Goal: Task Accomplishment & Management: Use online tool/utility

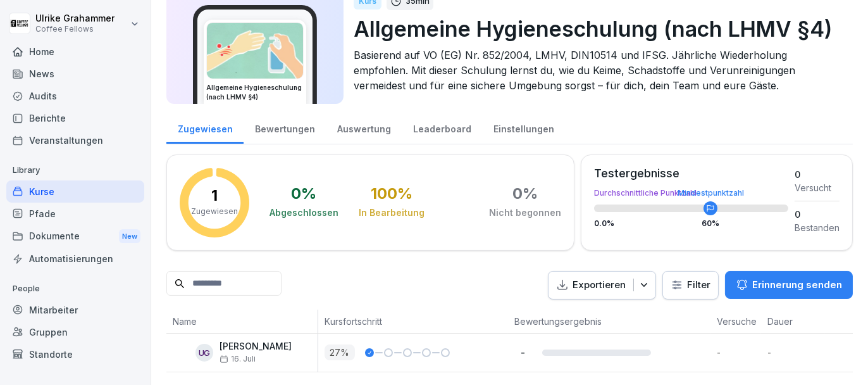
scroll to position [65, 0]
click at [247, 330] on div "Zugewiesen [DATE] Zugewiesen [DATE]" at bounding box center [229, 323] width 87 height 20
click at [291, 113] on div "Bewertungen" at bounding box center [285, 127] width 82 height 32
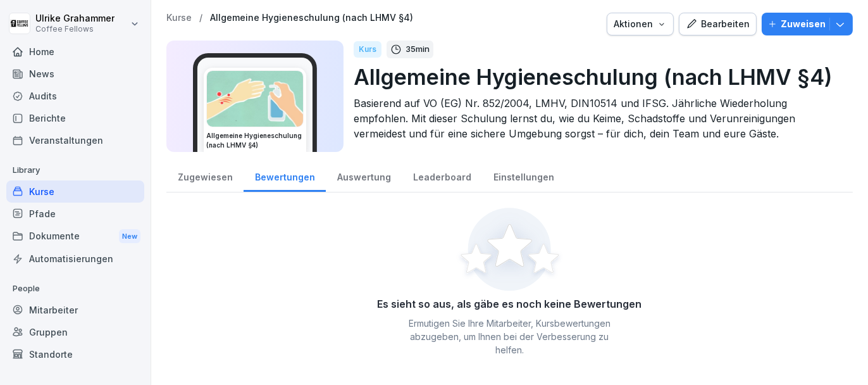
click at [208, 179] on div "Zugewiesen" at bounding box center [204, 175] width 77 height 32
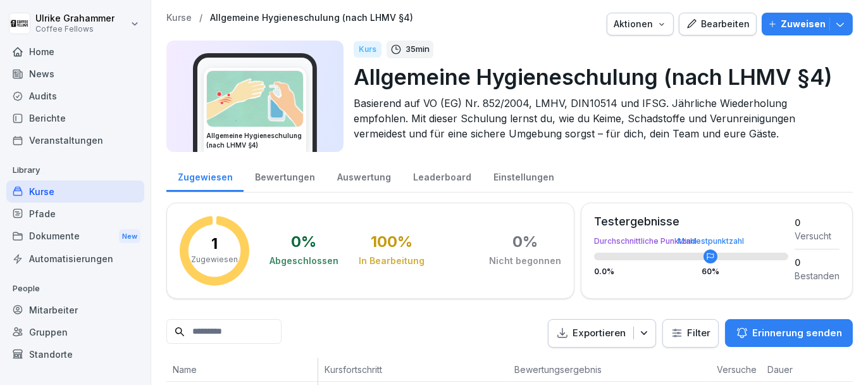
drag, startPoint x: 298, startPoint y: 249, endPoint x: 306, endPoint y: 249, distance: 7.6
click at [299, 249] on div "0 %" at bounding box center [304, 241] width 25 height 15
click at [397, 245] on div "100 %" at bounding box center [392, 241] width 42 height 15
click at [364, 52] on div "Kurs" at bounding box center [368, 49] width 28 height 16
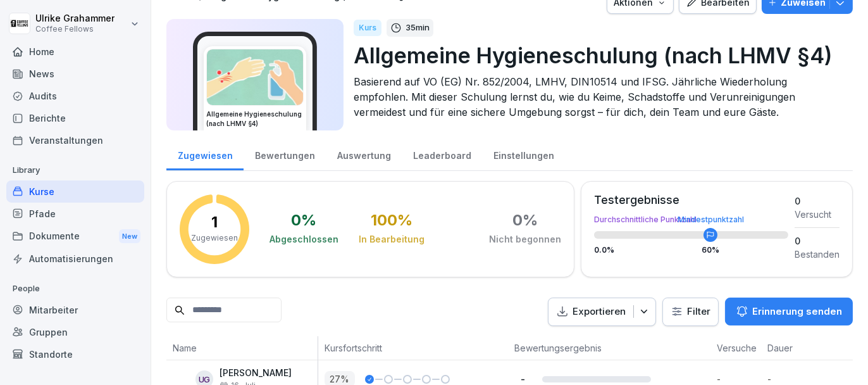
scroll to position [1, 0]
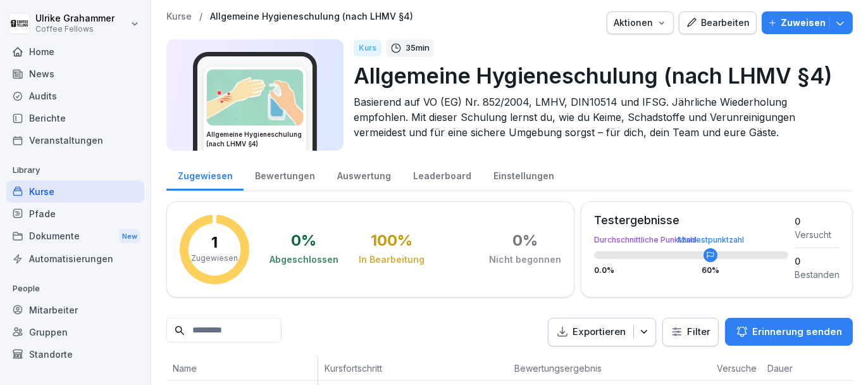
click at [73, 235] on div "Dokumente New" at bounding box center [75, 236] width 138 height 23
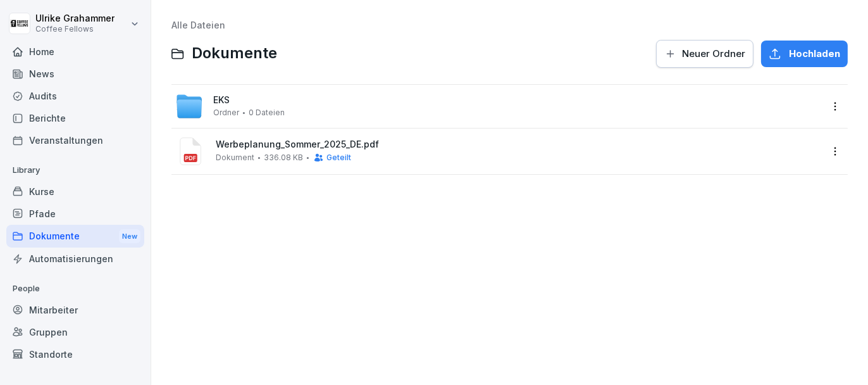
click at [183, 97] on icon at bounding box center [189, 98] width 25 height 8
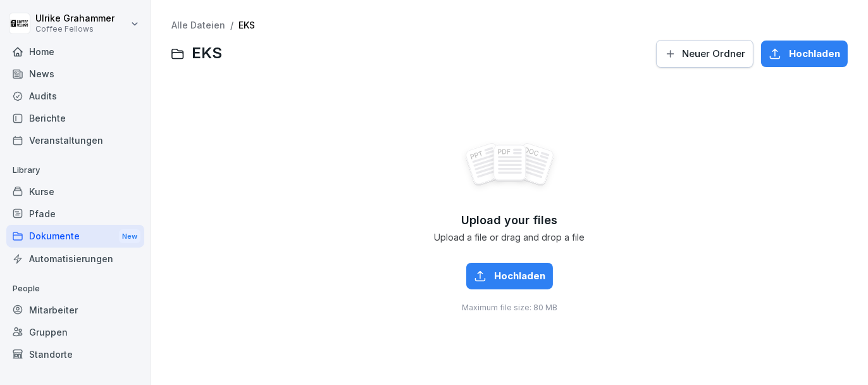
click at [43, 229] on div "Dokumente New" at bounding box center [75, 236] width 138 height 23
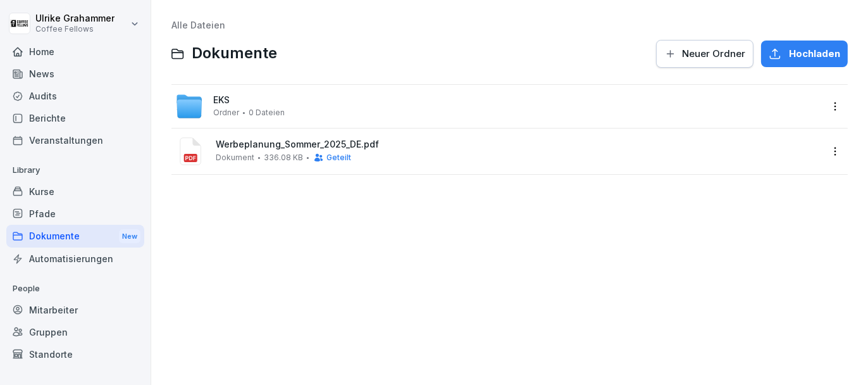
click at [35, 92] on div "Audits" at bounding box center [75, 96] width 138 height 22
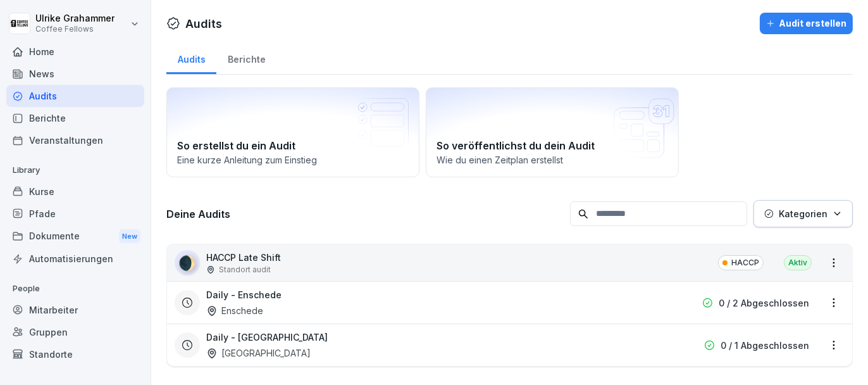
click at [241, 54] on div "Berichte" at bounding box center [246, 58] width 60 height 32
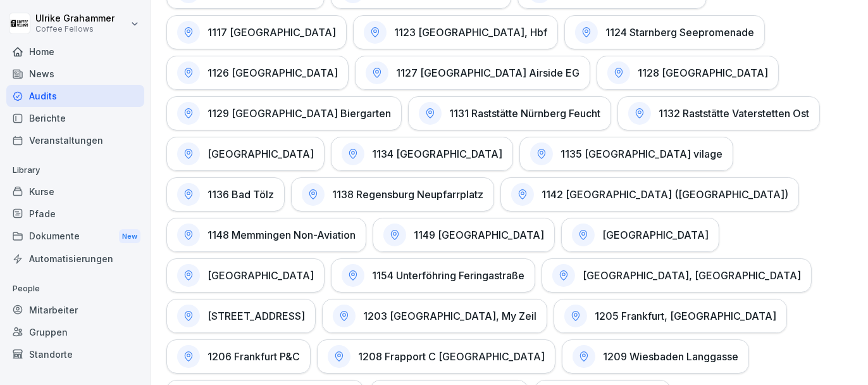
scroll to position [1898, 0]
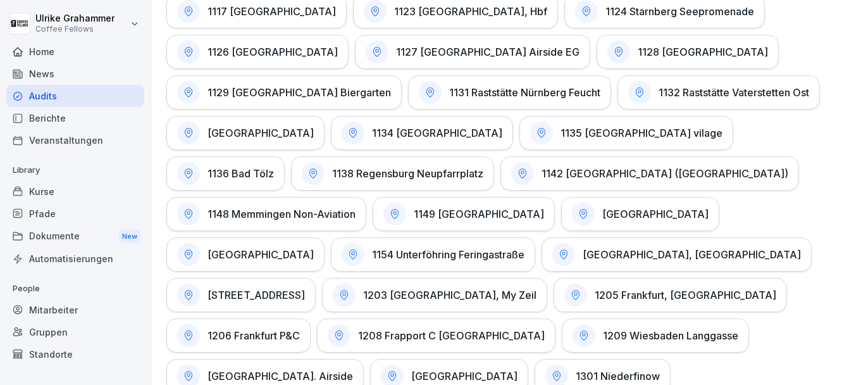
click at [524, 248] on h1 "1154 Unterföhring Feringastraße" at bounding box center [448, 254] width 152 height 13
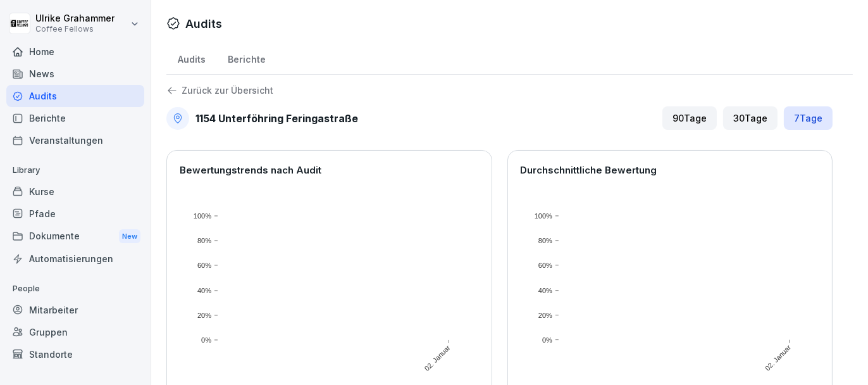
click at [225, 90] on p "Zurück zur Übersicht" at bounding box center [228, 90] width 92 height 0
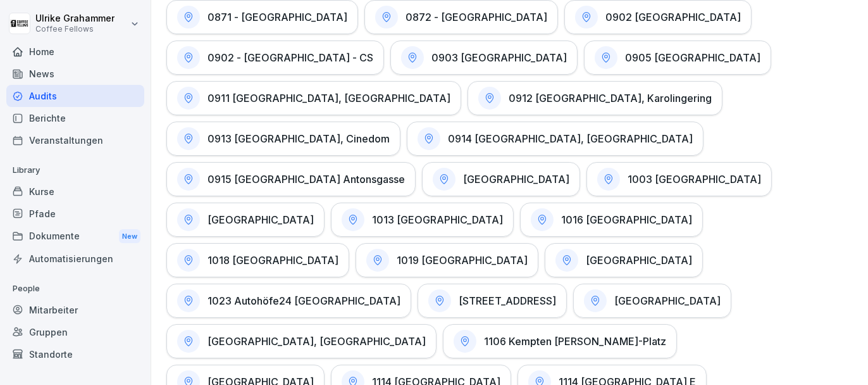
scroll to position [1518, 0]
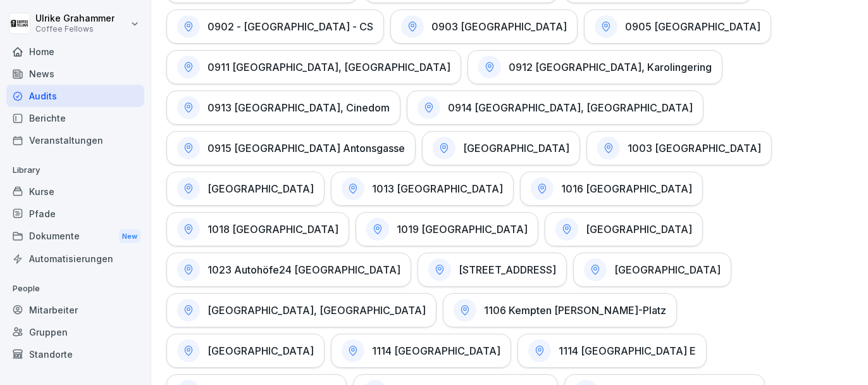
click at [459, 263] on h1 "[STREET_ADDRESS]" at bounding box center [507, 269] width 97 height 13
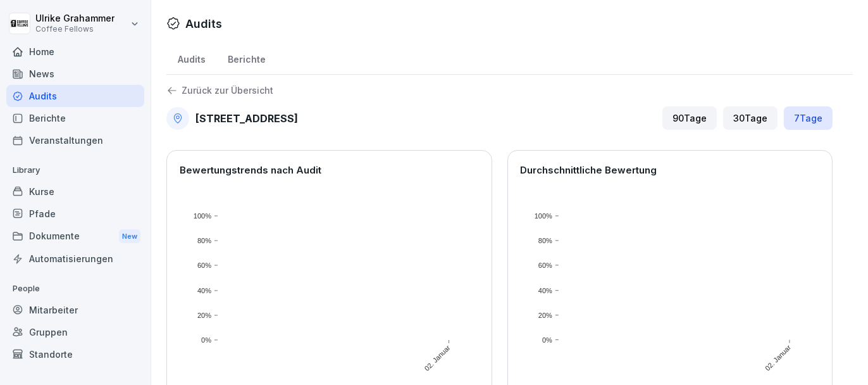
click at [685, 120] on div "90 Tage" at bounding box center [689, 117] width 54 height 23
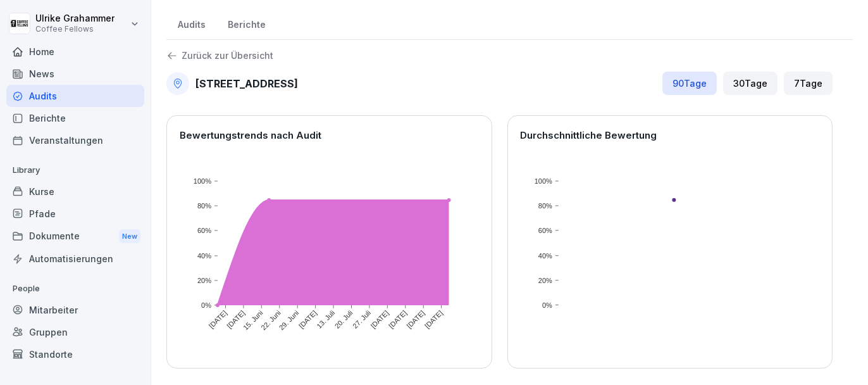
scroll to position [121, 0]
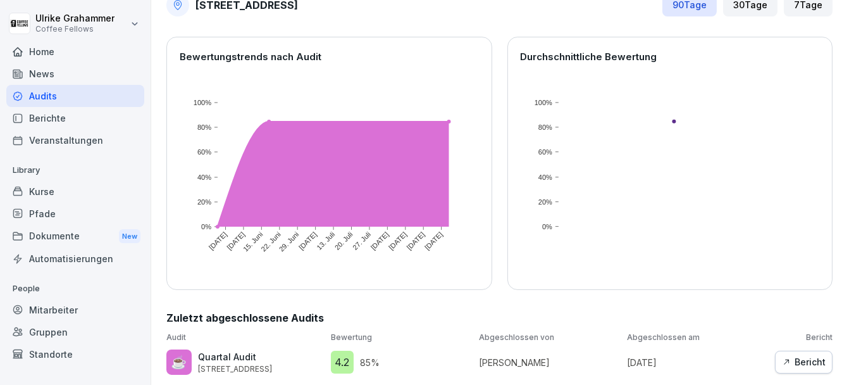
click at [802, 355] on div "Bericht" at bounding box center [804, 362] width 44 height 14
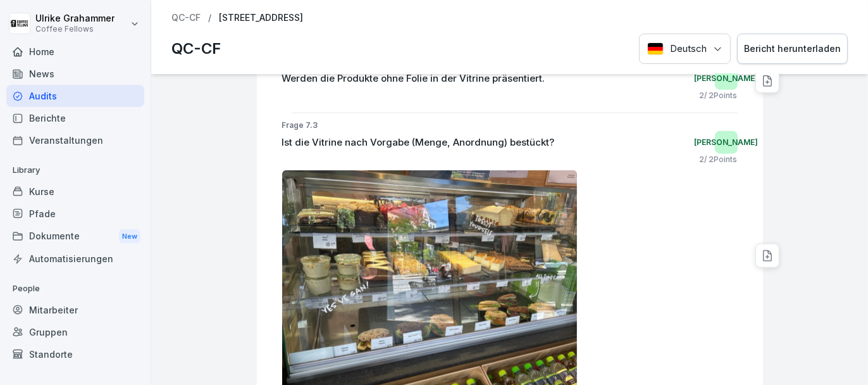
scroll to position [8224, 0]
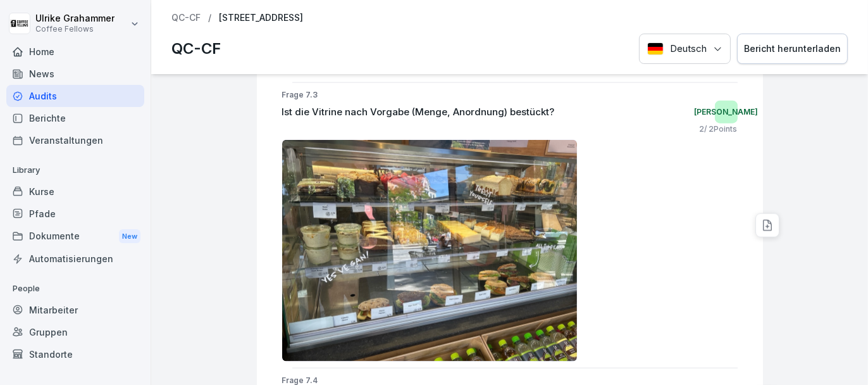
click at [545, 171] on img at bounding box center [429, 250] width 295 height 221
click at [533, 173] on img at bounding box center [429, 250] width 295 height 221
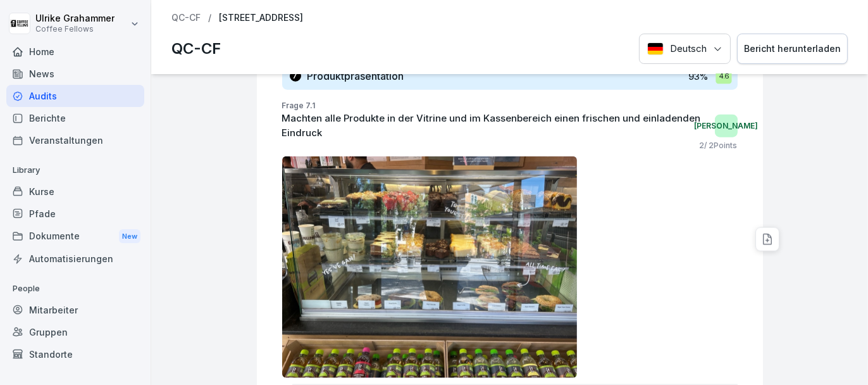
scroll to position [7874, 0]
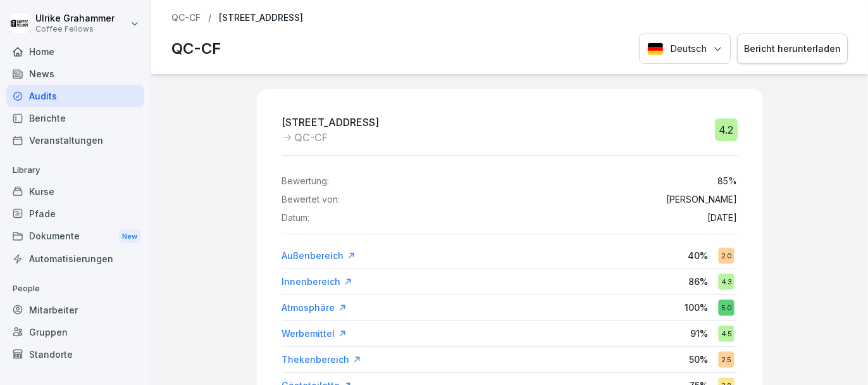
click at [85, 96] on div "Audits" at bounding box center [75, 96] width 138 height 22
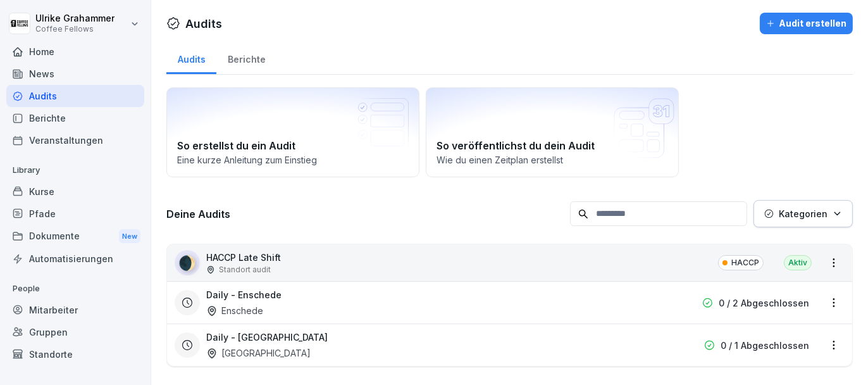
click at [254, 56] on div "Berichte" at bounding box center [246, 58] width 60 height 32
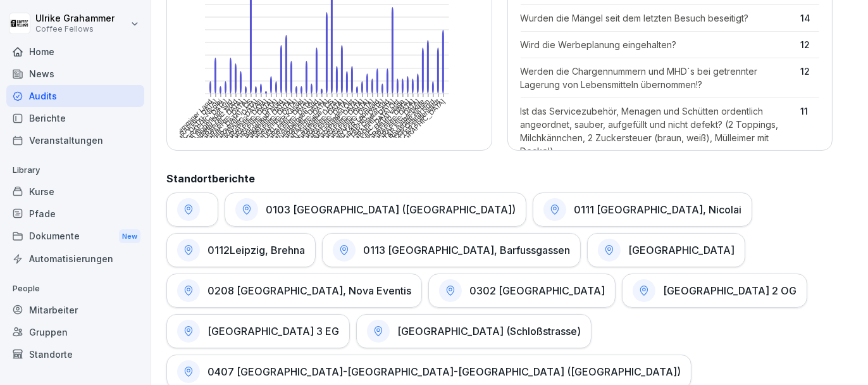
scroll to position [506, 0]
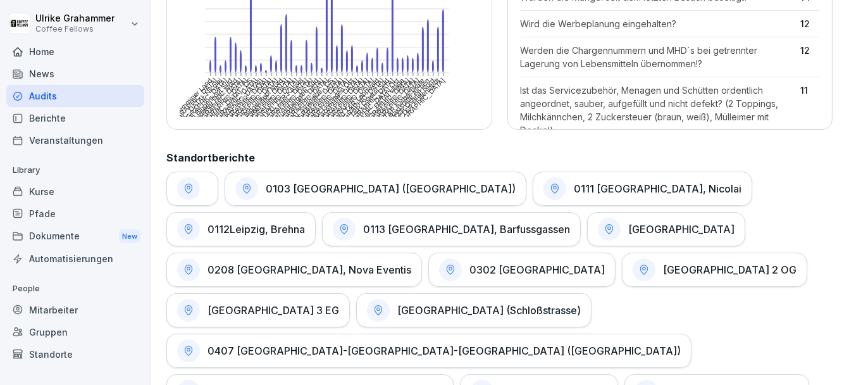
click at [338, 189] on h1 "0103 [GEOGRAPHIC_DATA] ([GEOGRAPHIC_DATA])" at bounding box center [391, 188] width 250 height 13
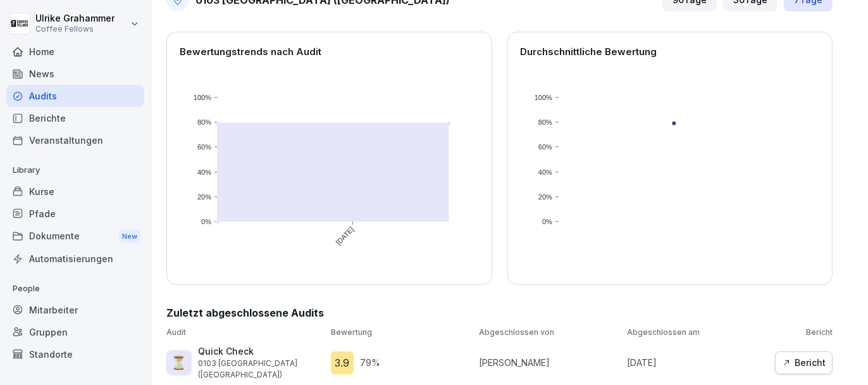
scroll to position [133, 0]
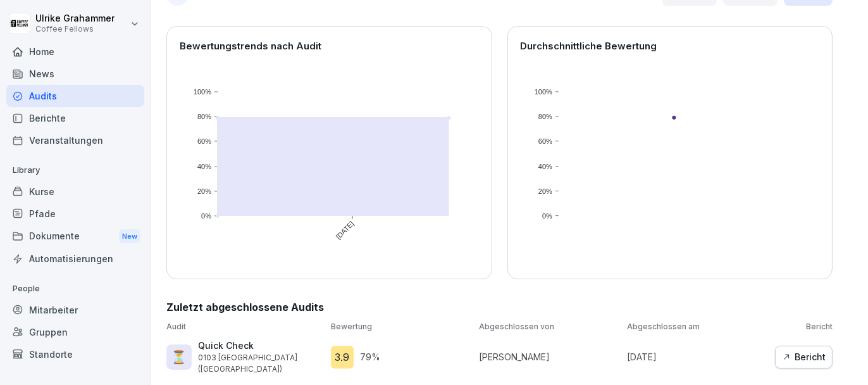
click at [795, 350] on div "Bericht" at bounding box center [804, 357] width 44 height 14
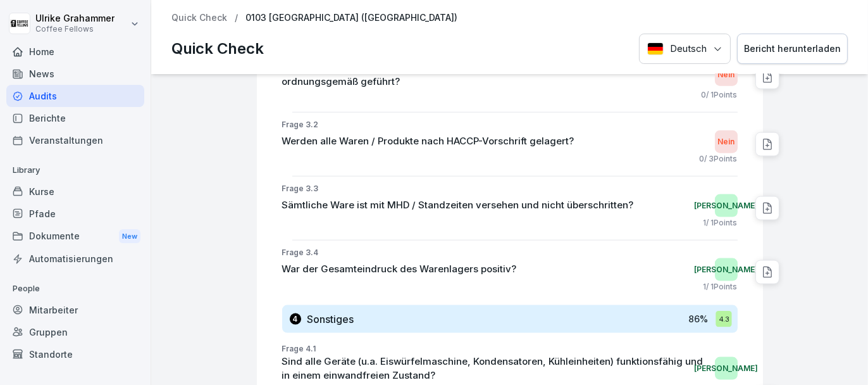
scroll to position [2167, 0]
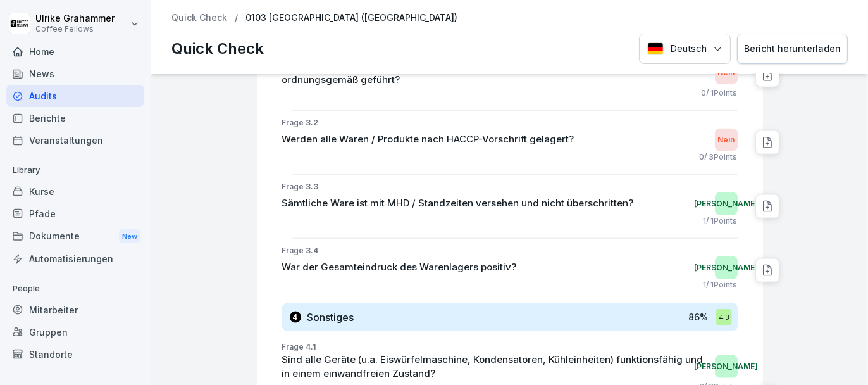
click at [42, 93] on div "Audits" at bounding box center [75, 96] width 138 height 22
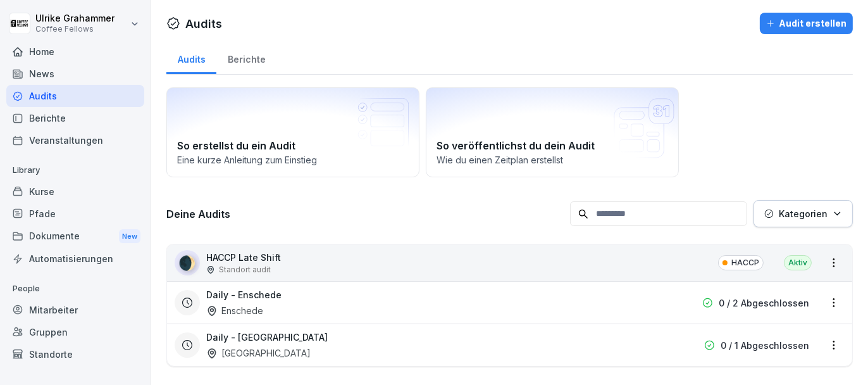
click at [248, 60] on div "Berichte" at bounding box center [246, 58] width 60 height 32
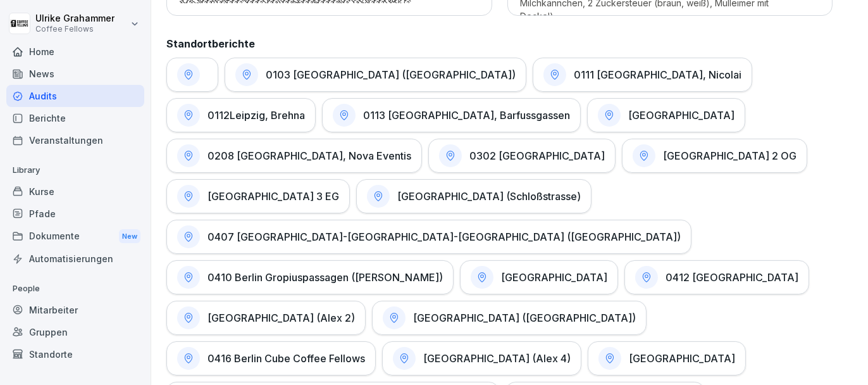
scroll to position [696, 0]
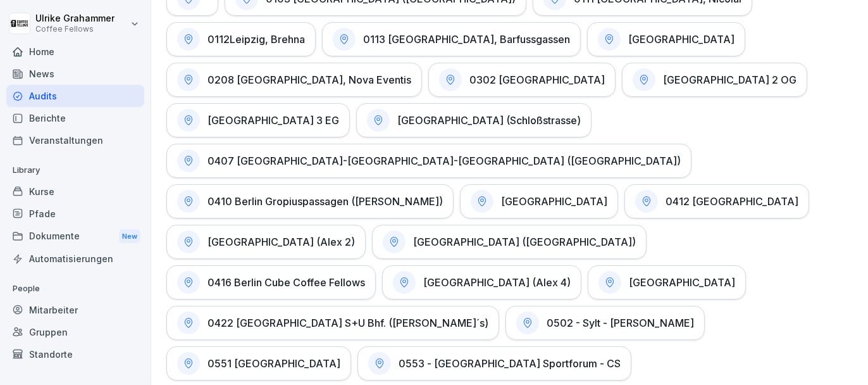
click at [355, 235] on h1 "[GEOGRAPHIC_DATA] (Alex 2)" at bounding box center [281, 241] width 147 height 13
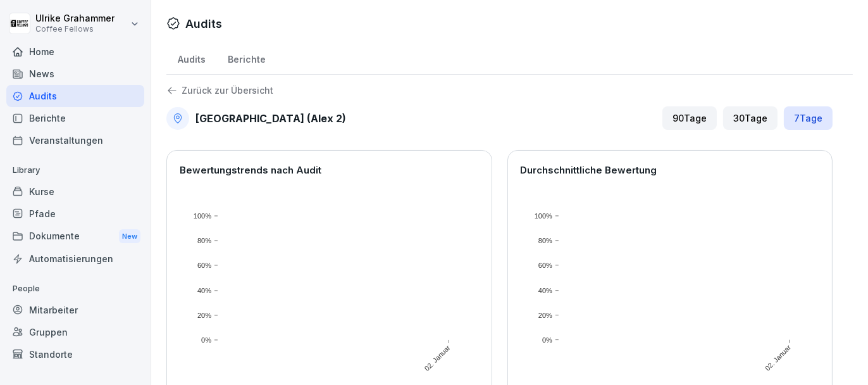
click at [681, 112] on div "90 Tage" at bounding box center [689, 117] width 54 height 23
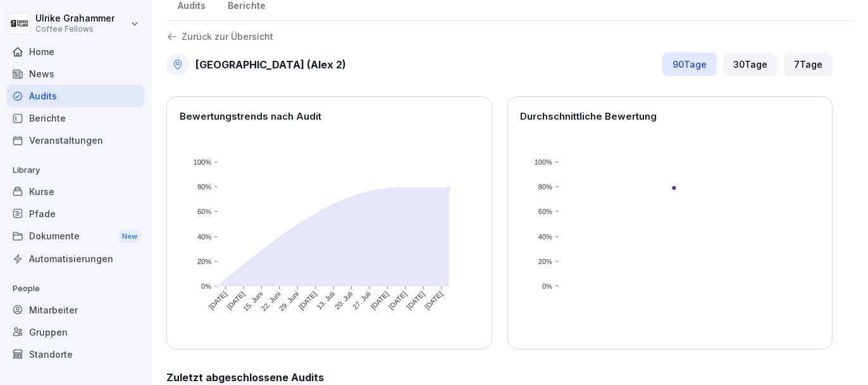
scroll to position [121, 0]
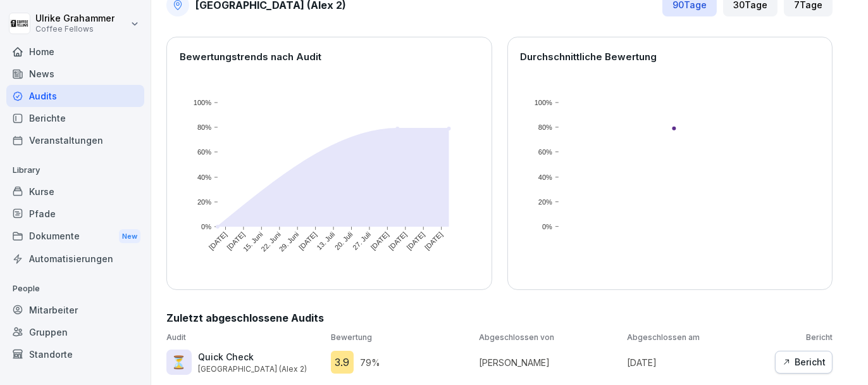
click at [792, 355] on div "Bericht" at bounding box center [804, 362] width 44 height 14
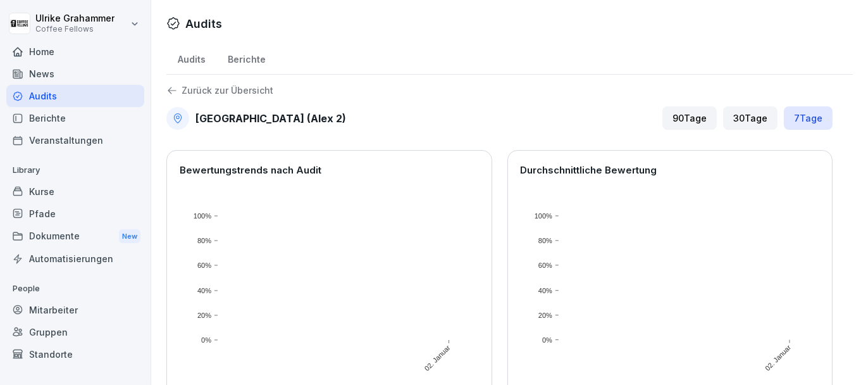
click at [243, 85] on div "Zurück zur Übersicht" at bounding box center [499, 90] width 666 height 11
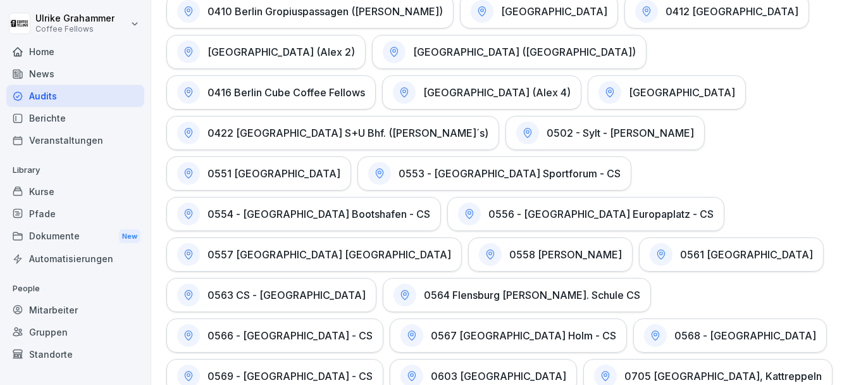
scroll to position [1075, 0]
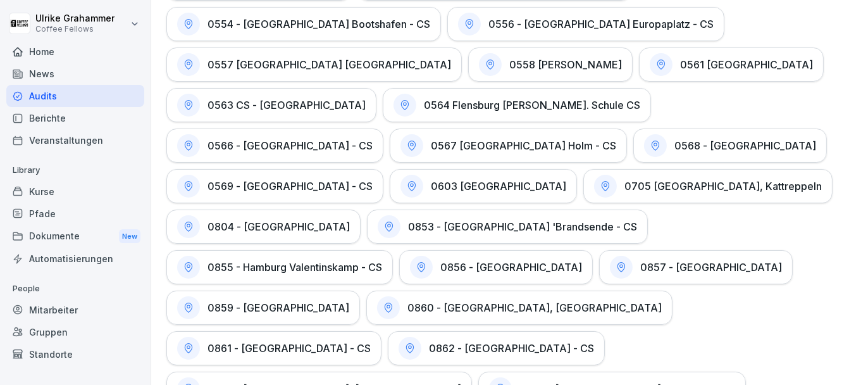
click at [640, 261] on h1 "0857 - [GEOGRAPHIC_DATA]" at bounding box center [711, 267] width 142 height 13
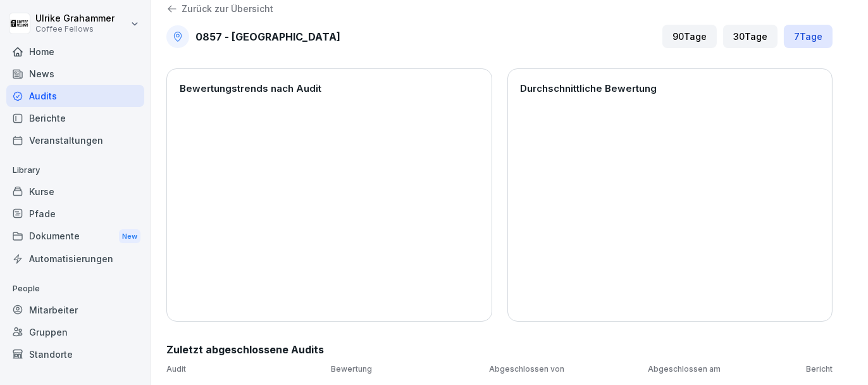
scroll to position [13, 0]
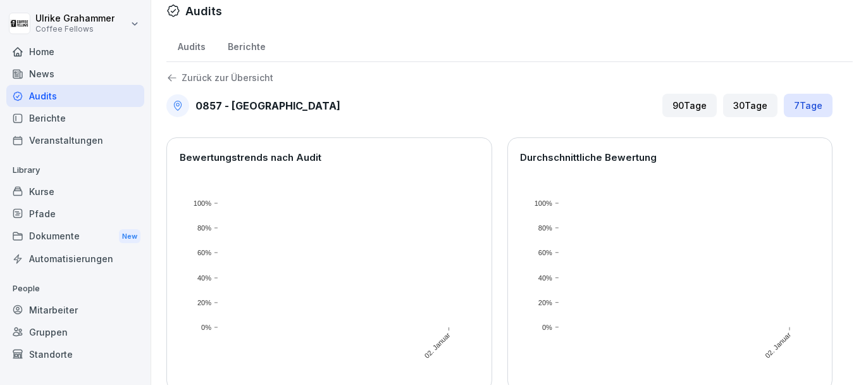
click at [673, 101] on div "90 Tage" at bounding box center [689, 105] width 54 height 23
click at [249, 78] on p "Zurück zur Übersicht" at bounding box center [228, 78] width 92 height 0
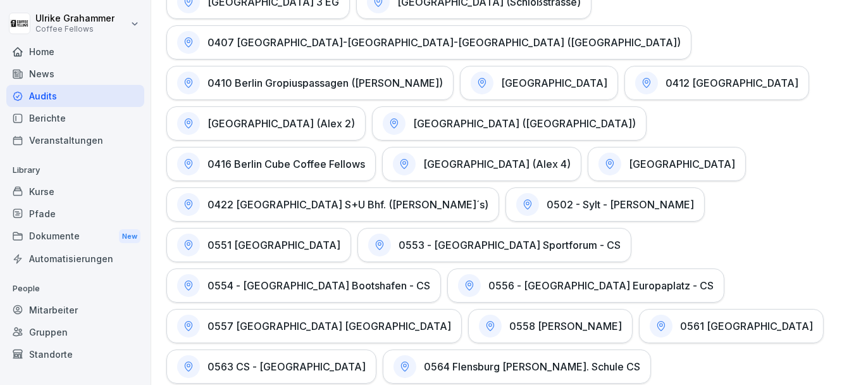
scroll to position [835, 0]
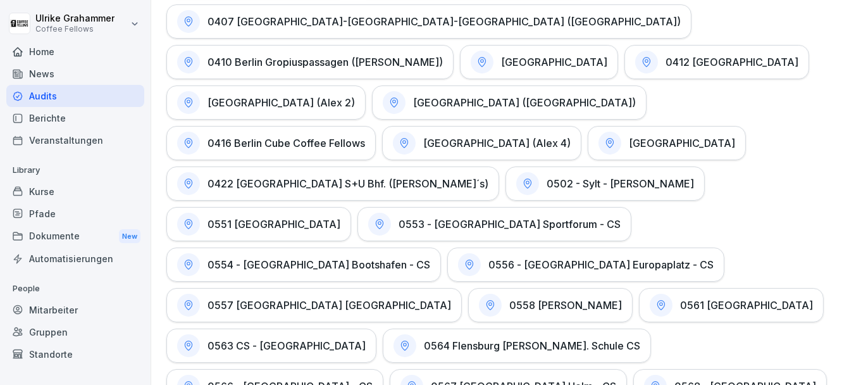
click at [509, 299] on h1 "0558 [PERSON_NAME]" at bounding box center [565, 305] width 113 height 13
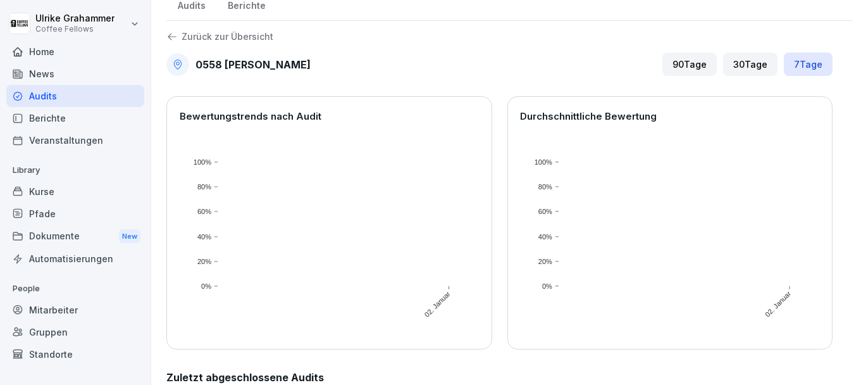
scroll to position [90, 0]
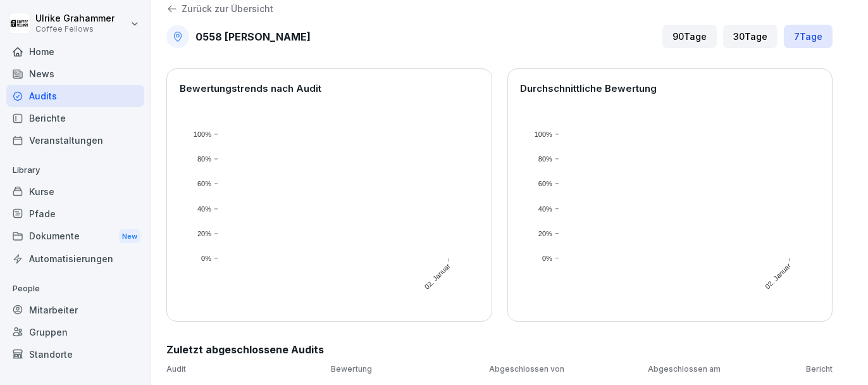
click at [674, 30] on div "90 Tage" at bounding box center [689, 36] width 54 height 23
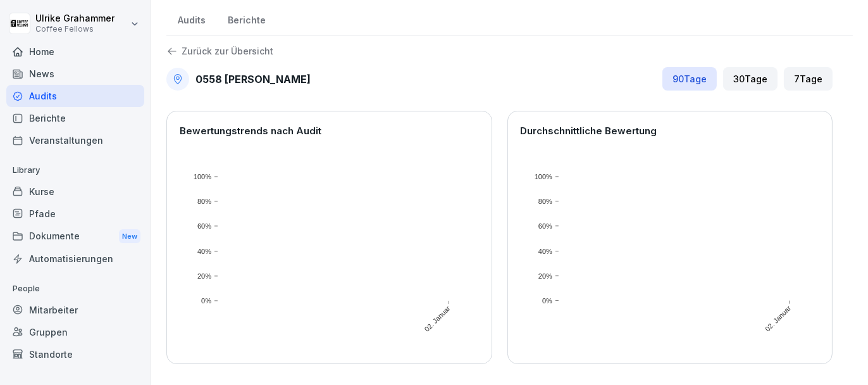
scroll to position [0, 0]
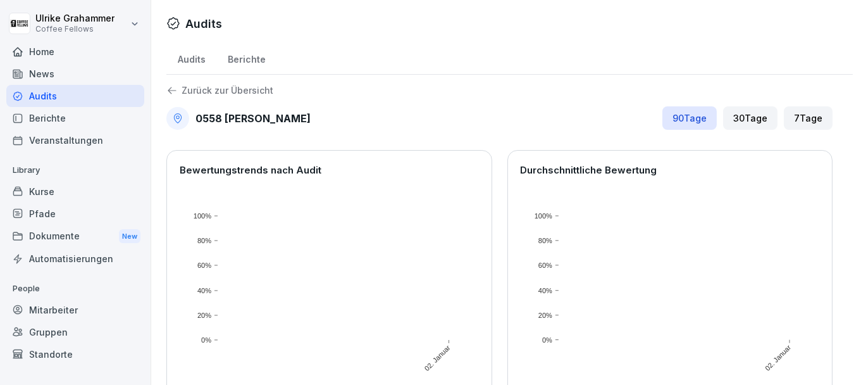
click at [211, 90] on p "Zurück zur Übersicht" at bounding box center [228, 90] width 92 height 0
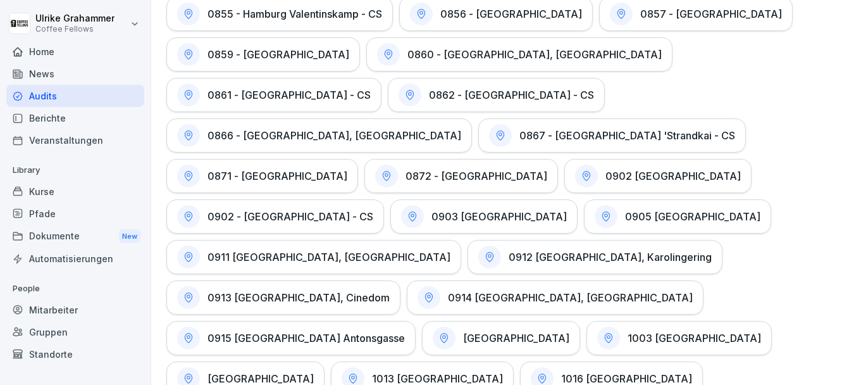
scroll to position [1392, 0]
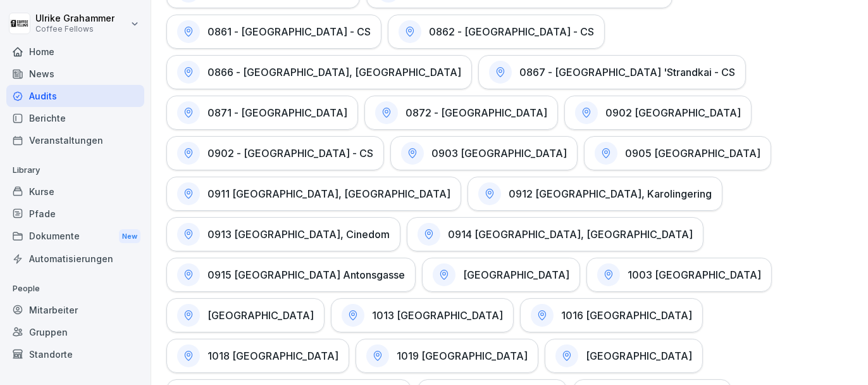
click at [450, 187] on h1 "0911 [GEOGRAPHIC_DATA], [GEOGRAPHIC_DATA]" at bounding box center [329, 193] width 243 height 13
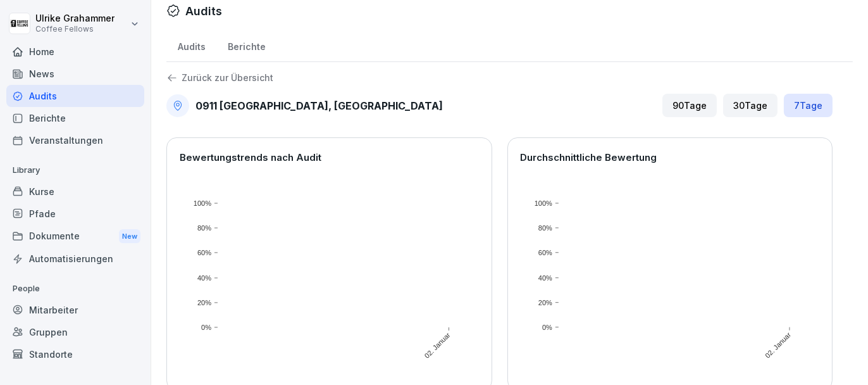
click at [677, 104] on div "90 Tage" at bounding box center [689, 105] width 54 height 23
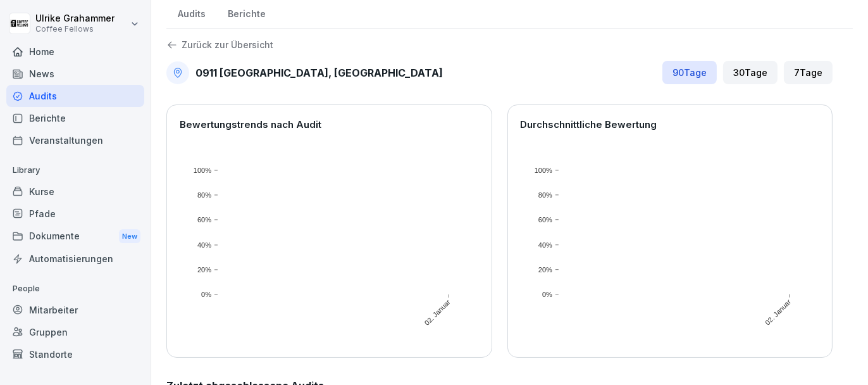
scroll to position [0, 0]
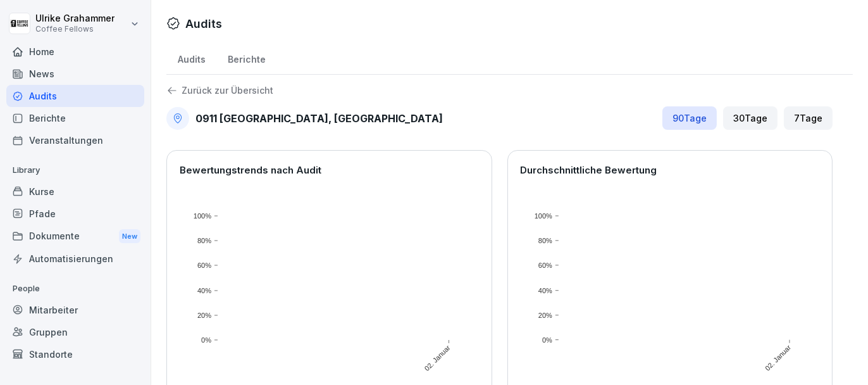
click at [226, 90] on p "Zurück zur Übersicht" at bounding box center [228, 90] width 92 height 0
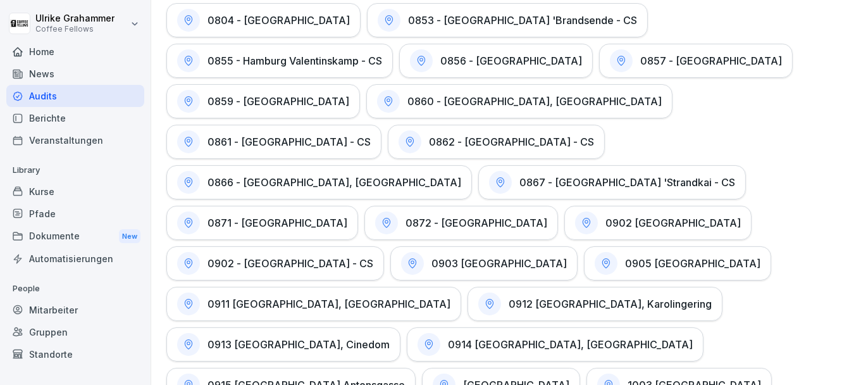
scroll to position [1329, 0]
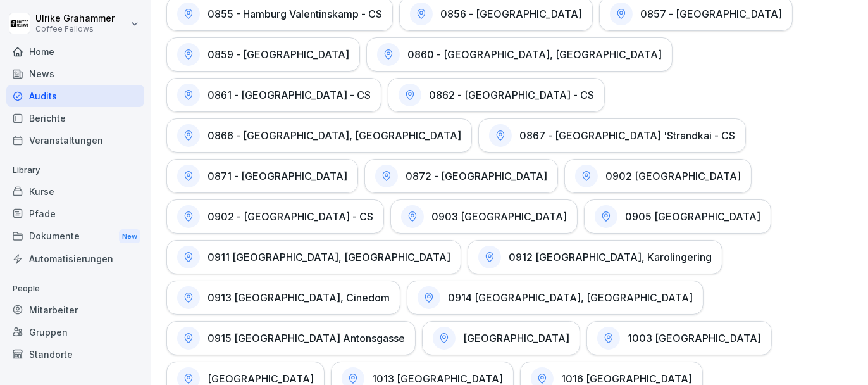
click at [506, 210] on h1 "0903 [GEOGRAPHIC_DATA]" at bounding box center [498, 216] width 135 height 13
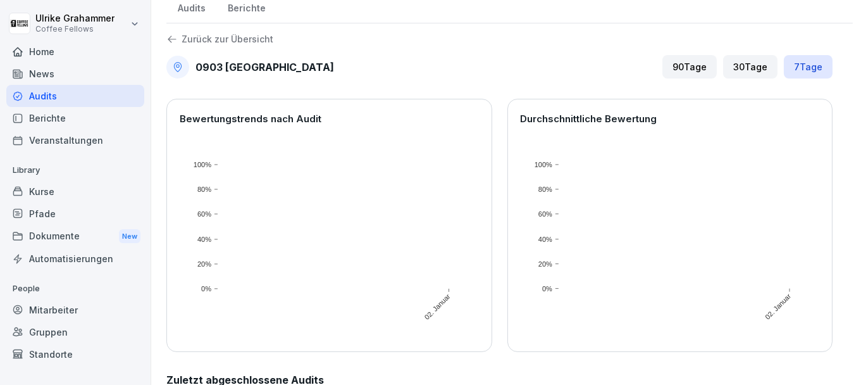
scroll to position [90, 0]
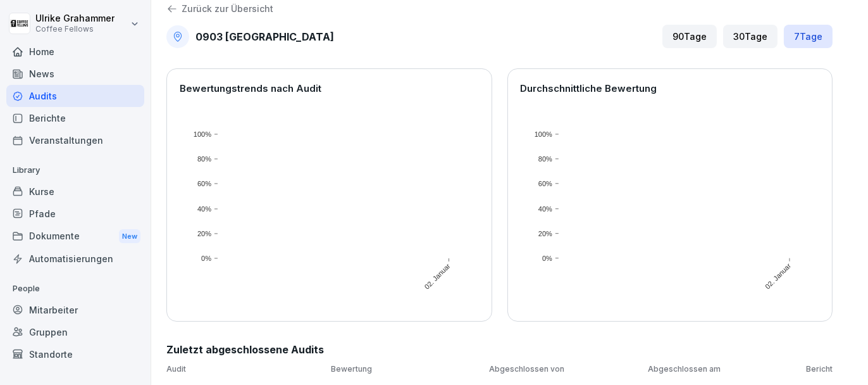
click at [686, 34] on div "90 Tage" at bounding box center [689, 36] width 54 height 23
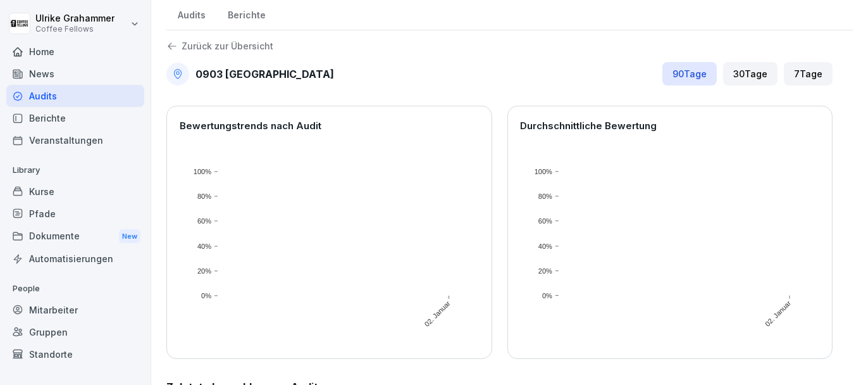
scroll to position [0, 0]
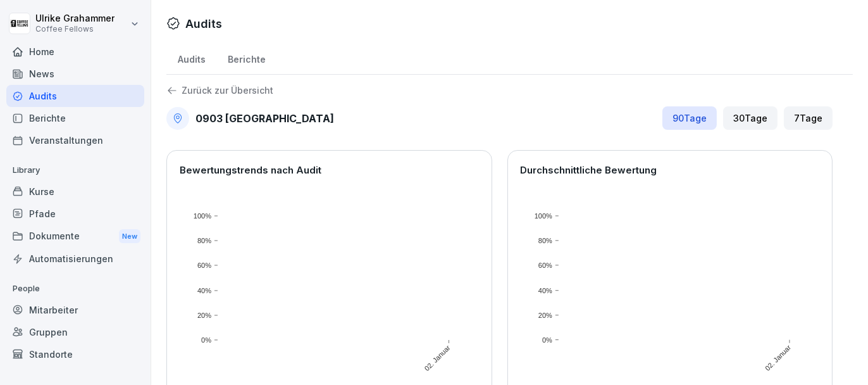
click at [234, 90] on p "Zurück zur Übersicht" at bounding box center [228, 90] width 92 height 0
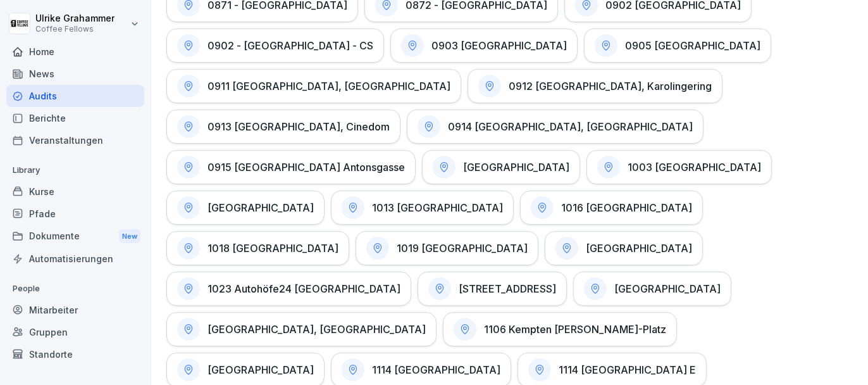
scroll to position [1518, 0]
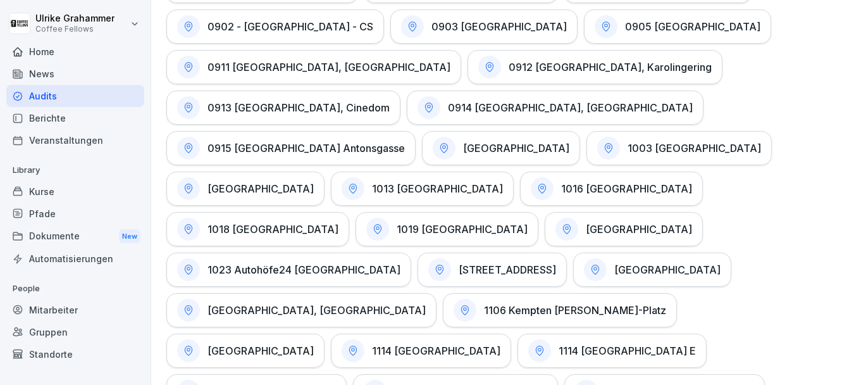
click at [314, 344] on h1 "[GEOGRAPHIC_DATA]" at bounding box center [261, 350] width 106 height 13
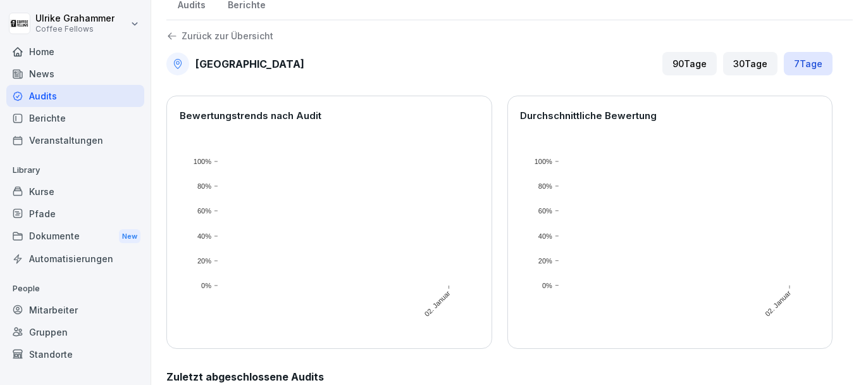
scroll to position [90, 0]
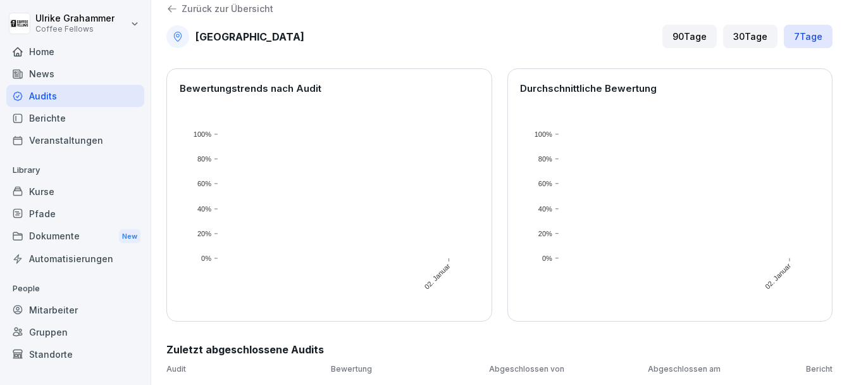
click at [678, 25] on div "90 Tage" at bounding box center [689, 36] width 54 height 23
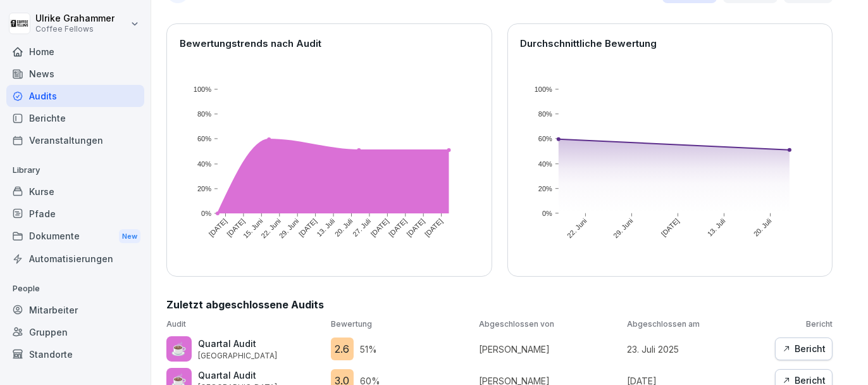
scroll to position [153, 0]
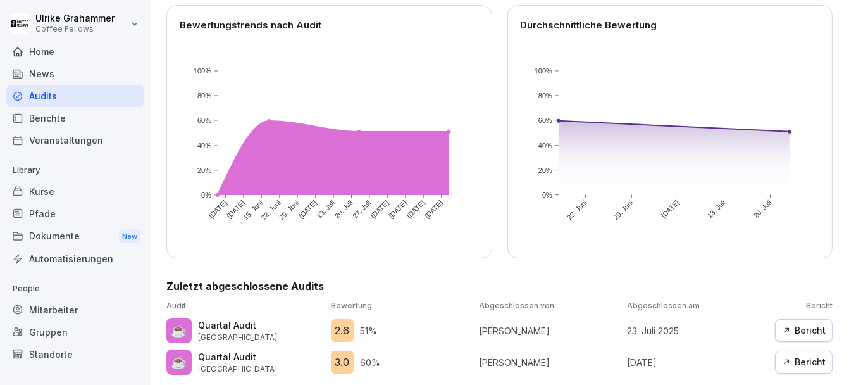
click at [803, 323] on div "Bericht" at bounding box center [804, 330] width 44 height 14
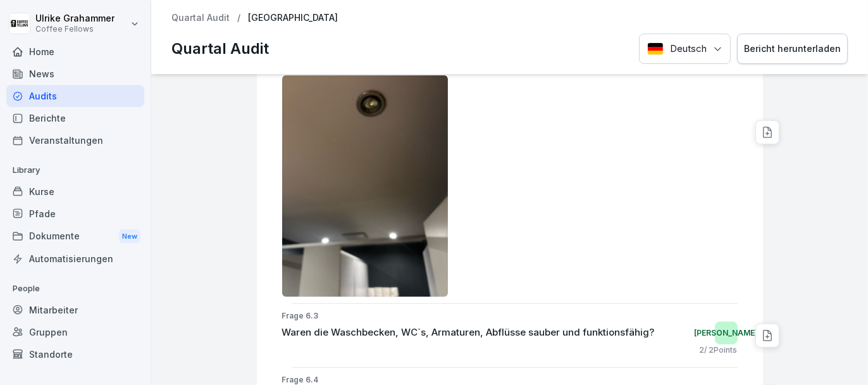
scroll to position [6927, 0]
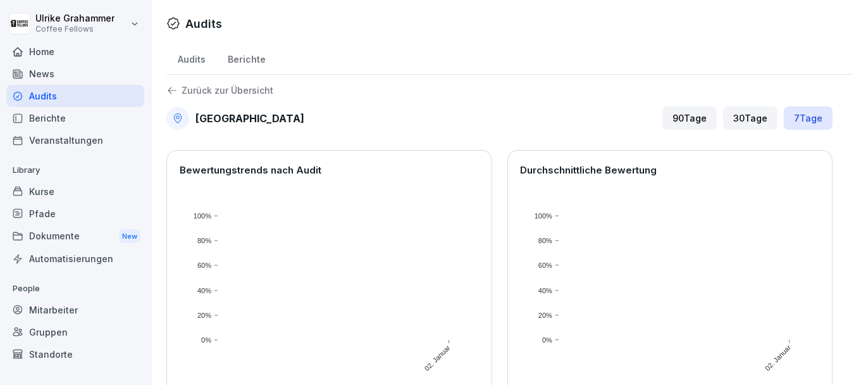
click at [237, 90] on p "Zurück zur Übersicht" at bounding box center [228, 90] width 92 height 0
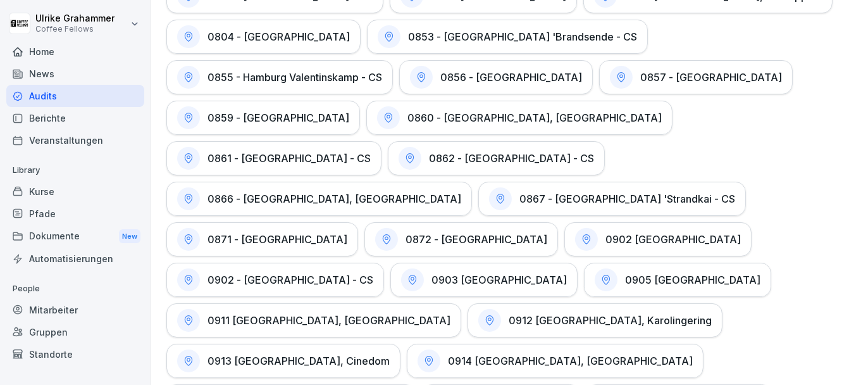
scroll to position [1329, 0]
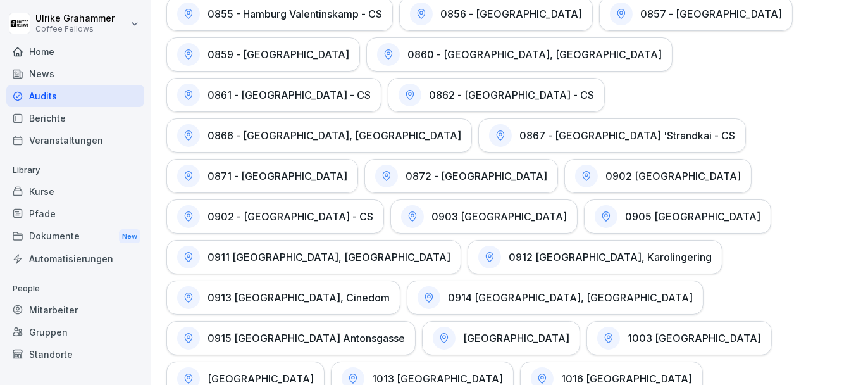
click at [628, 331] on h1 "1003 [GEOGRAPHIC_DATA]" at bounding box center [694, 337] width 133 height 13
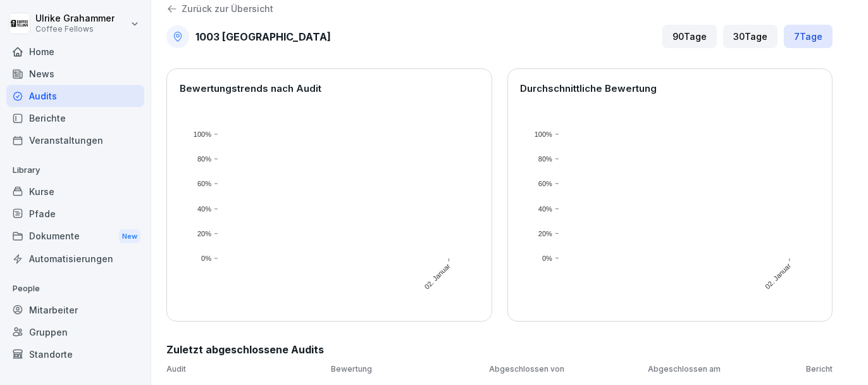
scroll to position [90, 0]
click at [674, 25] on div "90 Tage" at bounding box center [689, 36] width 54 height 23
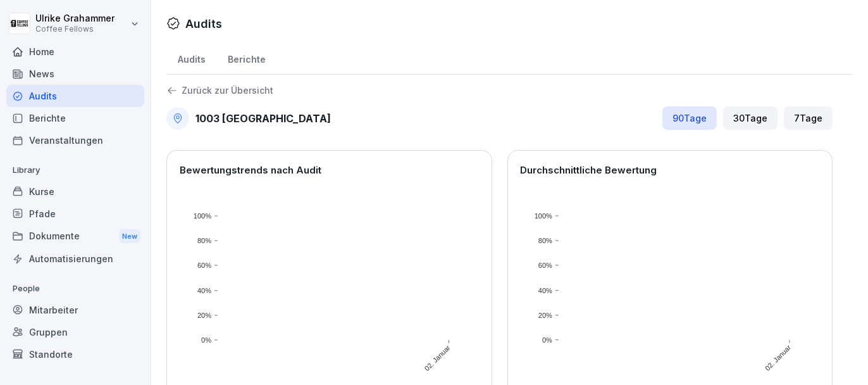
click at [205, 90] on p "Zurück zur Übersicht" at bounding box center [228, 90] width 92 height 0
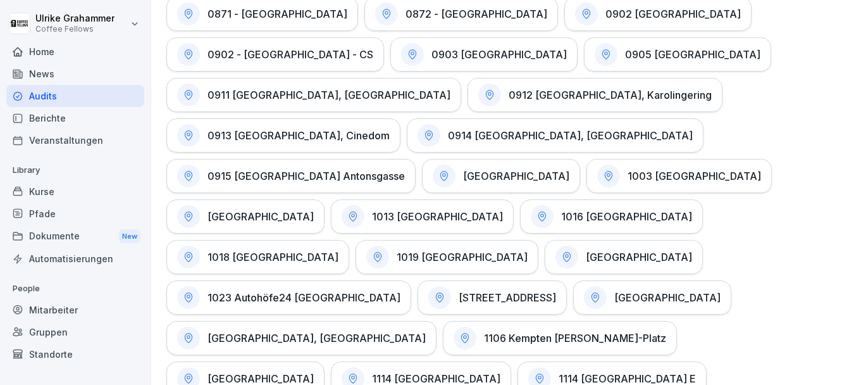
scroll to position [1518, 0]
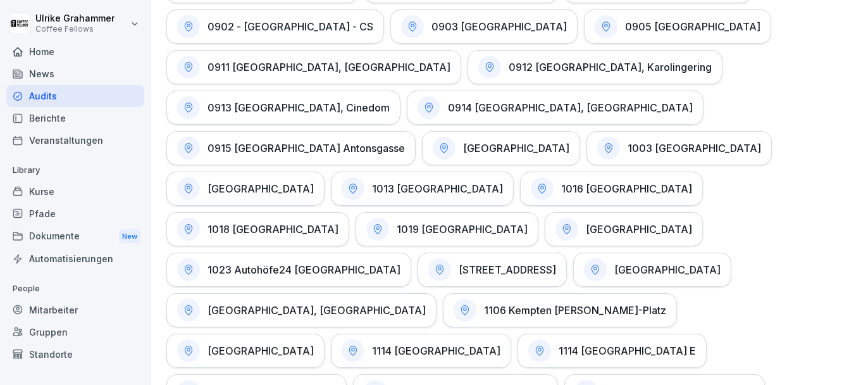
click at [338, 223] on h1 "1018 [GEOGRAPHIC_DATA]" at bounding box center [273, 229] width 131 height 13
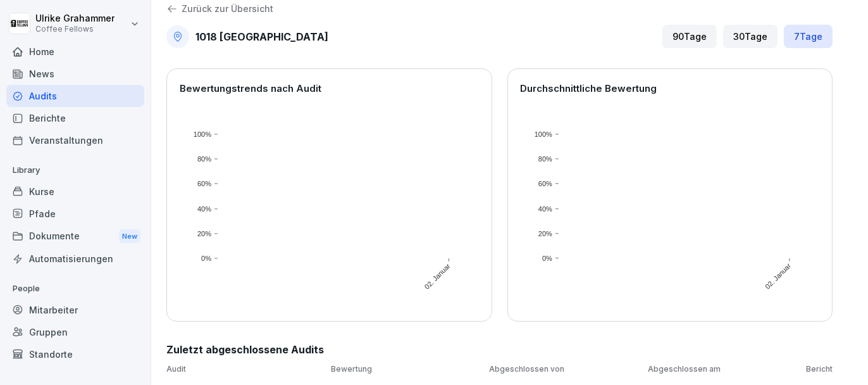
scroll to position [13, 0]
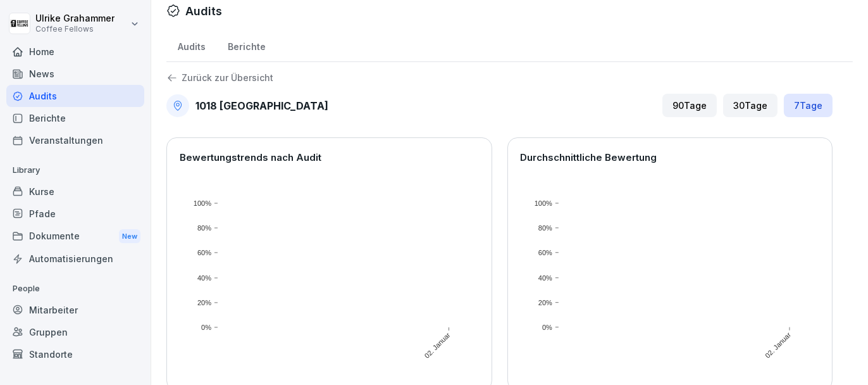
click at [672, 104] on div "90 Tage" at bounding box center [689, 105] width 54 height 23
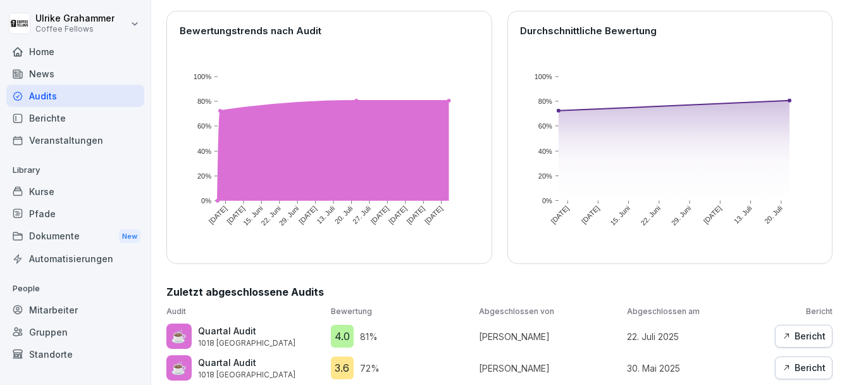
scroll to position [153, 0]
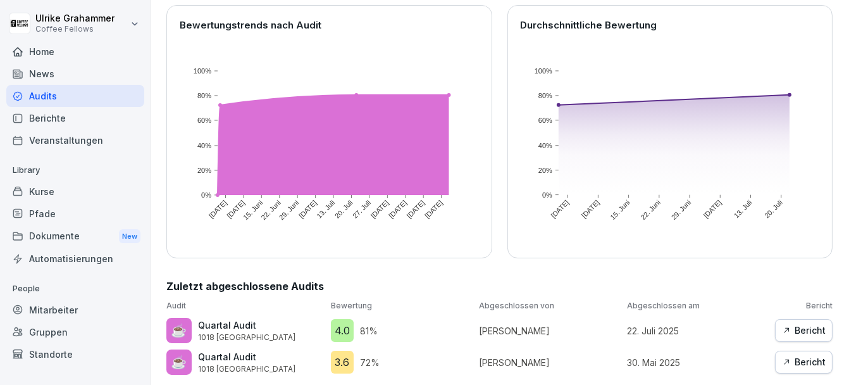
click at [805, 323] on div "Bericht" at bounding box center [804, 330] width 44 height 14
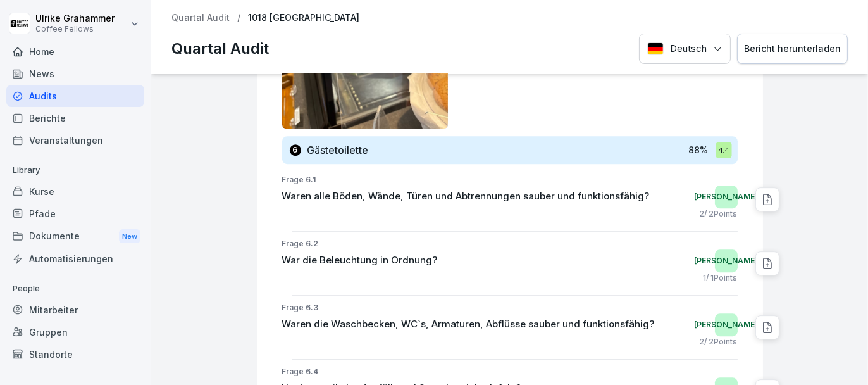
scroll to position [4935, 0]
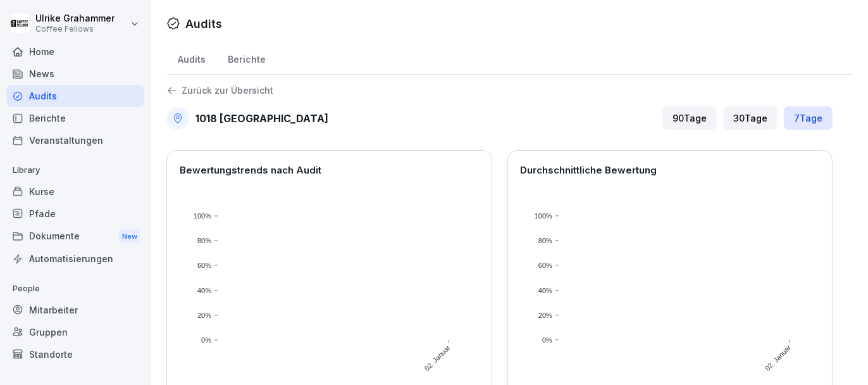
click at [214, 90] on p "Zurück zur Übersicht" at bounding box center [228, 90] width 92 height 0
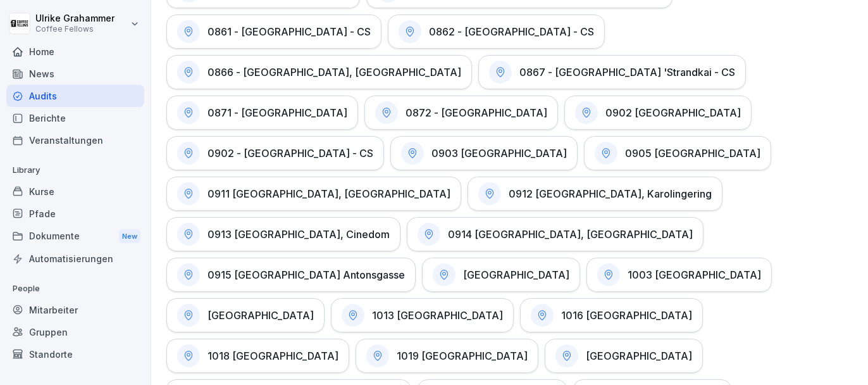
scroll to position [1582, 0]
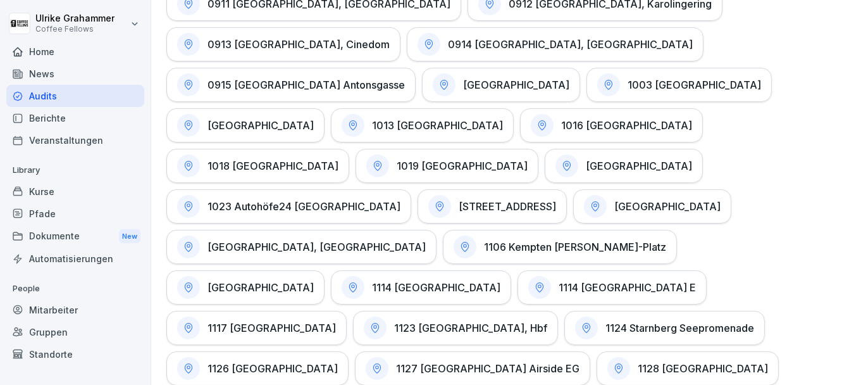
click at [586, 159] on h1 "[GEOGRAPHIC_DATA]" at bounding box center [639, 165] width 106 height 13
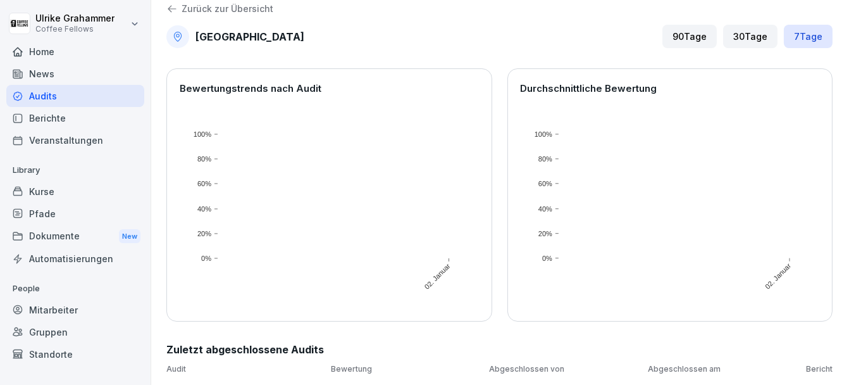
scroll to position [13, 0]
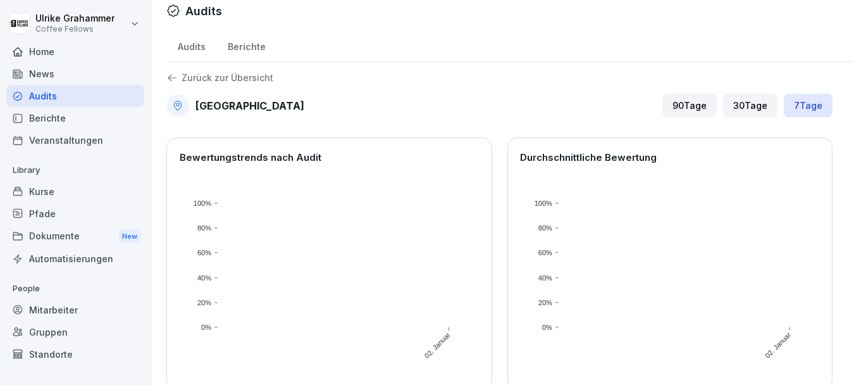
click at [674, 111] on div "90 Tage" at bounding box center [689, 105] width 54 height 23
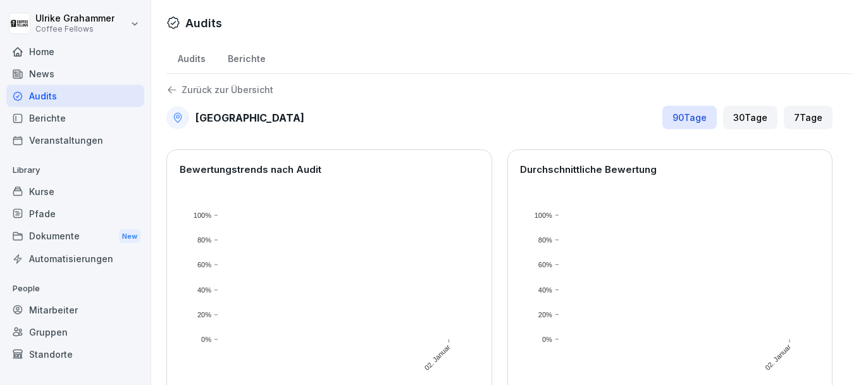
scroll to position [0, 0]
click at [182, 90] on p "Zurück zur Übersicht" at bounding box center [228, 90] width 92 height 0
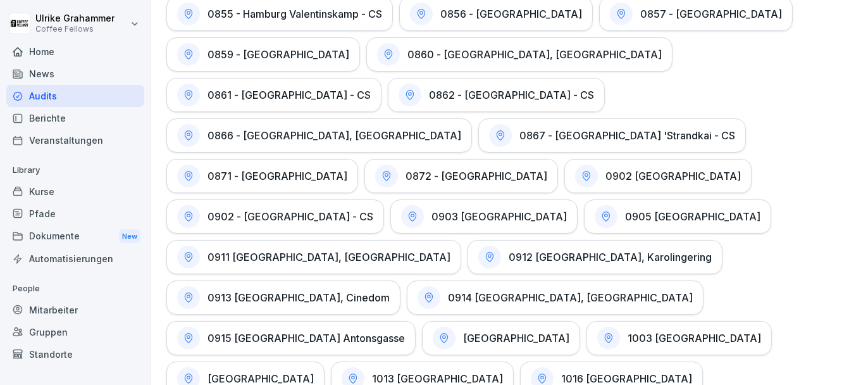
scroll to position [1392, 0]
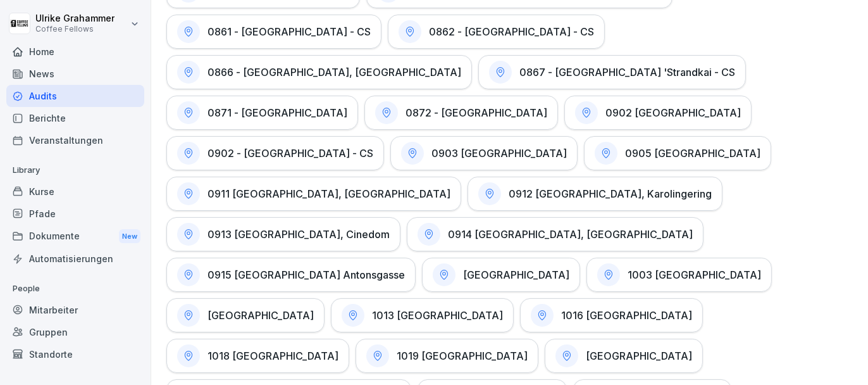
click at [405, 268] on h1 "0915 [GEOGRAPHIC_DATA] Antonsgasse" at bounding box center [306, 274] width 197 height 13
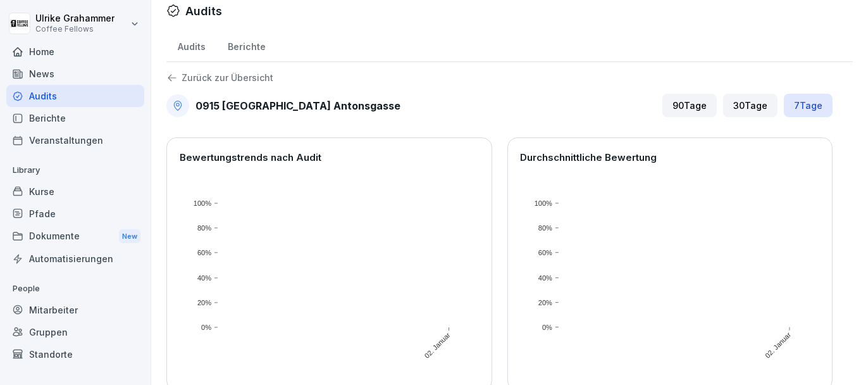
drag, startPoint x: 670, startPoint y: 92, endPoint x: 671, endPoint y: 98, distance: 6.4
click at [671, 98] on div "Zurück zur Übersicht 0915 Köln Antonsgasse 90 Tage 30 Tage 7 Tage Bewertungstre…" at bounding box center [509, 257] width 686 height 371
click at [672, 99] on div "90 Tage" at bounding box center [689, 105] width 54 height 23
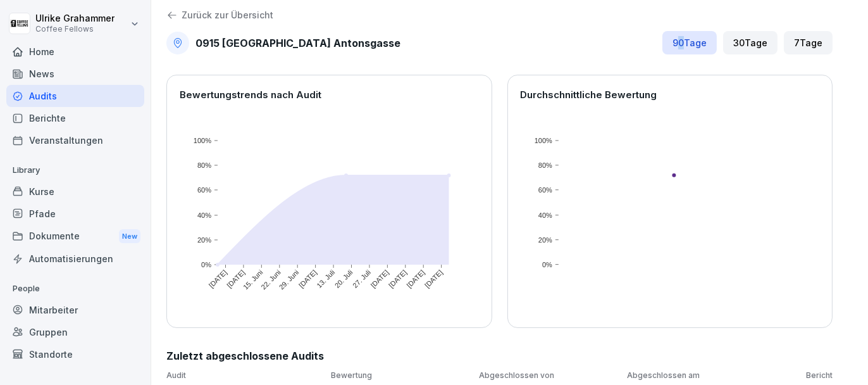
scroll to position [121, 0]
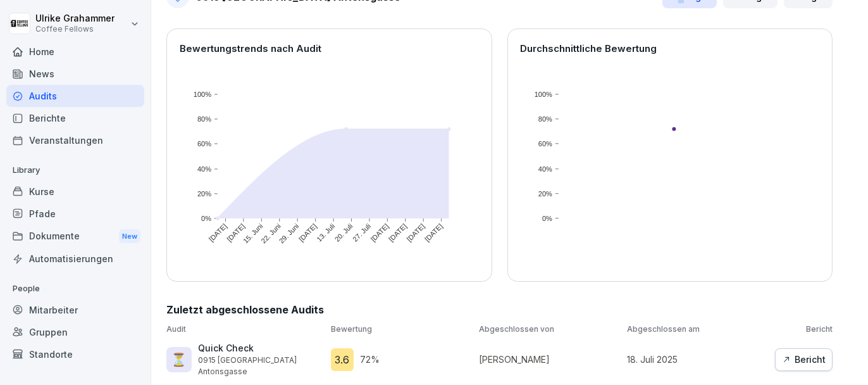
click at [808, 354] on div "Bericht" at bounding box center [804, 359] width 44 height 14
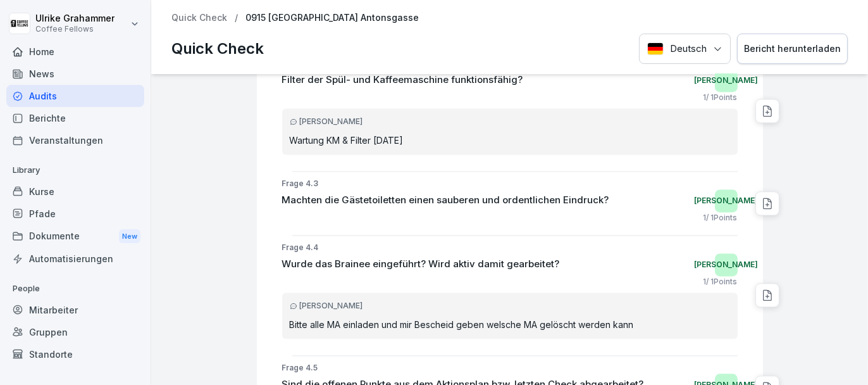
scroll to position [3572, 0]
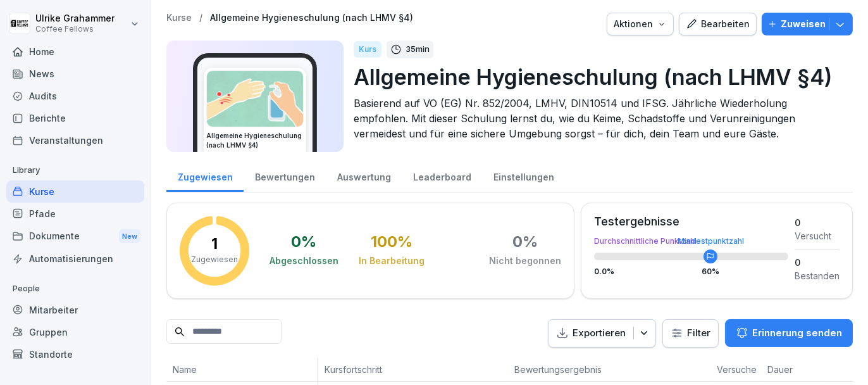
click at [59, 94] on div "Audits" at bounding box center [75, 96] width 138 height 22
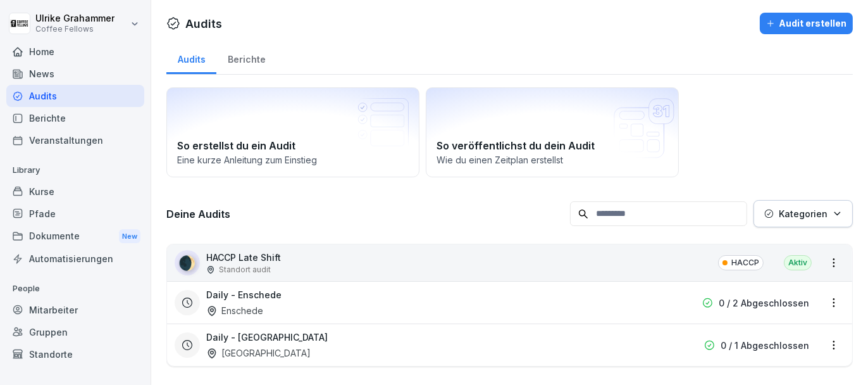
click at [237, 61] on div "Berichte" at bounding box center [246, 58] width 60 height 32
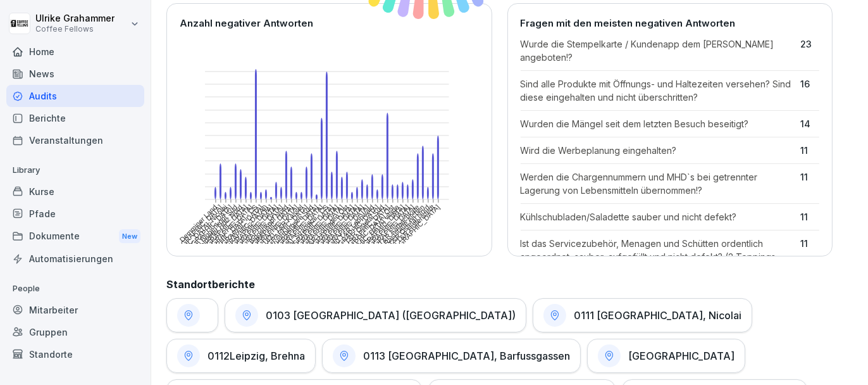
scroll to position [633, 0]
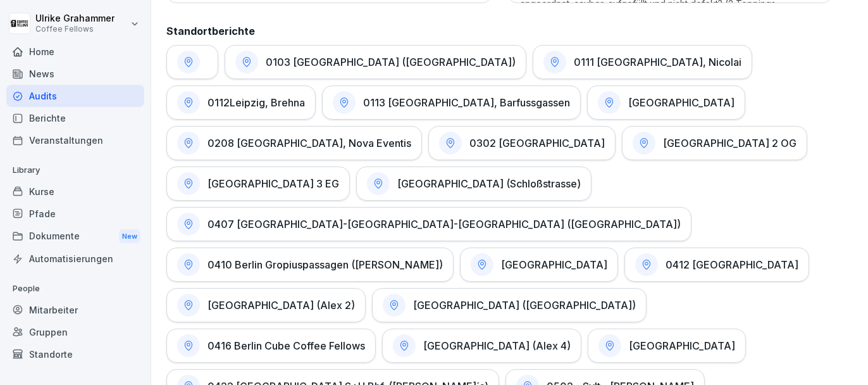
click at [624, 254] on div "0412 [GEOGRAPHIC_DATA]" at bounding box center [716, 264] width 185 height 34
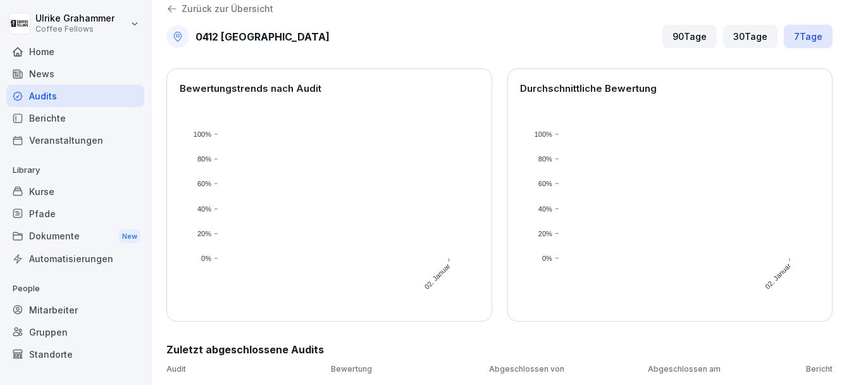
scroll to position [13, 0]
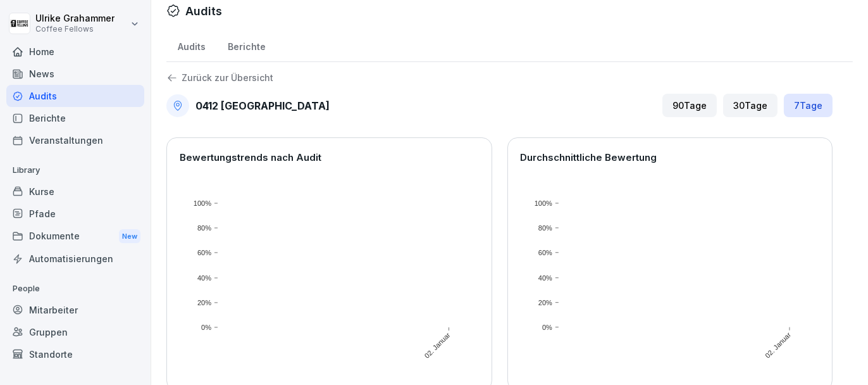
click at [691, 110] on div "90 Tage" at bounding box center [689, 105] width 54 height 23
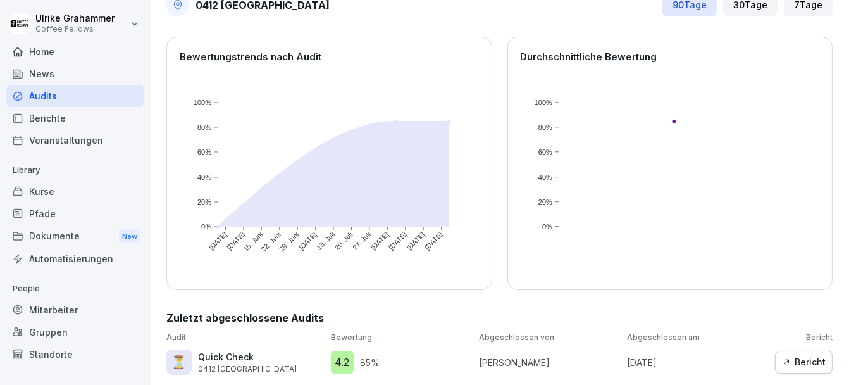
scroll to position [121, 0]
click at [805, 355] on div "Bericht" at bounding box center [804, 362] width 44 height 14
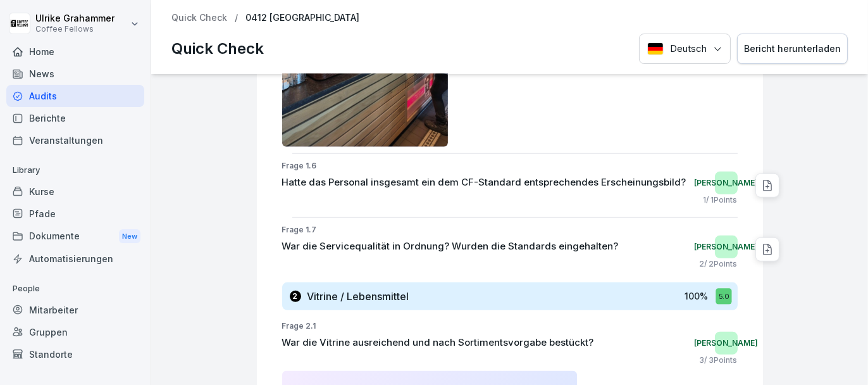
scroll to position [1202, 0]
